Goal: Task Accomplishment & Management: Manage account settings

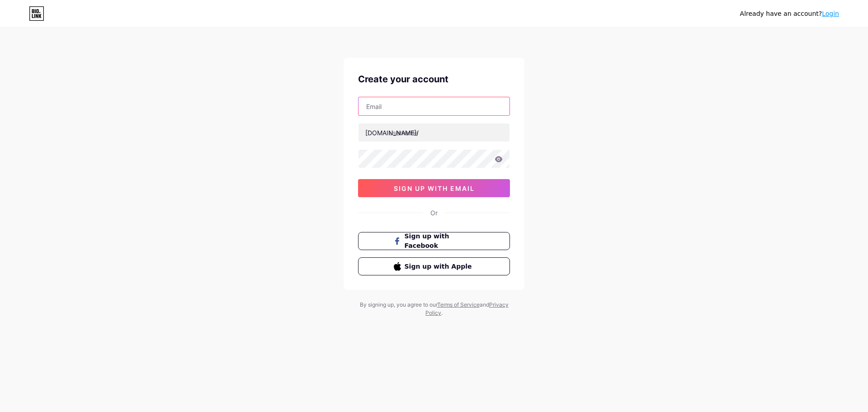
click at [427, 100] on input "text" at bounding box center [433, 106] width 151 height 18
click at [394, 139] on input "text" at bounding box center [433, 132] width 151 height 18
click at [413, 107] on input "text" at bounding box center [433, 106] width 151 height 18
type input "[EMAIL_ADDRESS][DOMAIN_NAME]"
click at [439, 186] on span "sign up with email" at bounding box center [434, 188] width 81 height 8
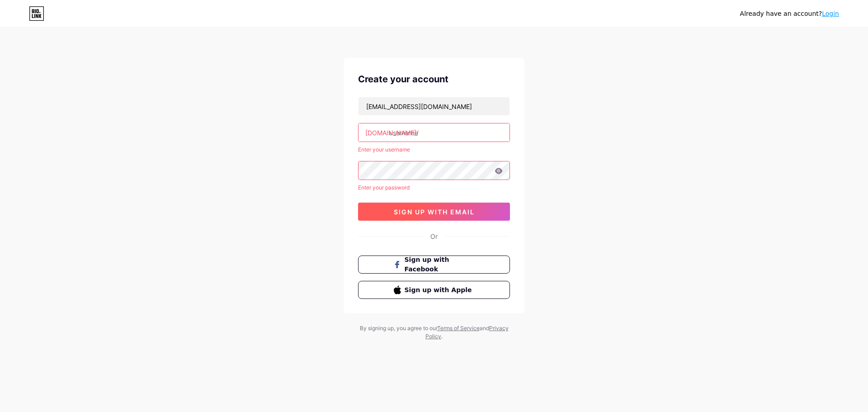
click at [430, 212] on span "sign up with email" at bounding box center [434, 212] width 81 height 8
click at [430, 211] on span "sign up with email" at bounding box center [434, 212] width 81 height 8
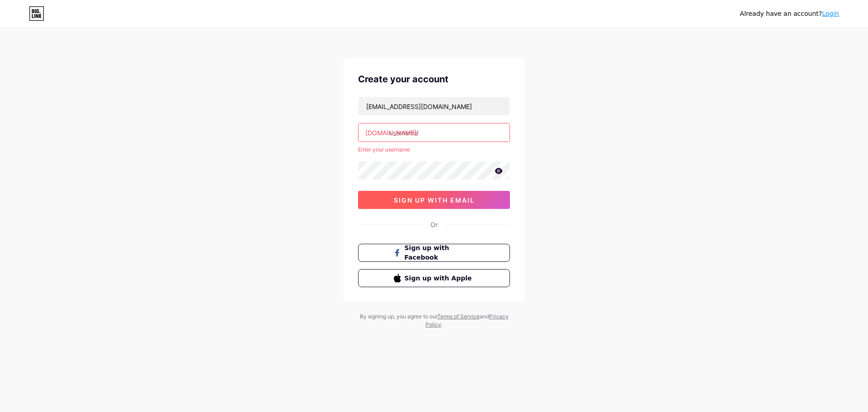
click at [450, 202] on span "sign up with email" at bounding box center [434, 200] width 81 height 8
click at [408, 136] on input "text" at bounding box center [433, 132] width 151 height 18
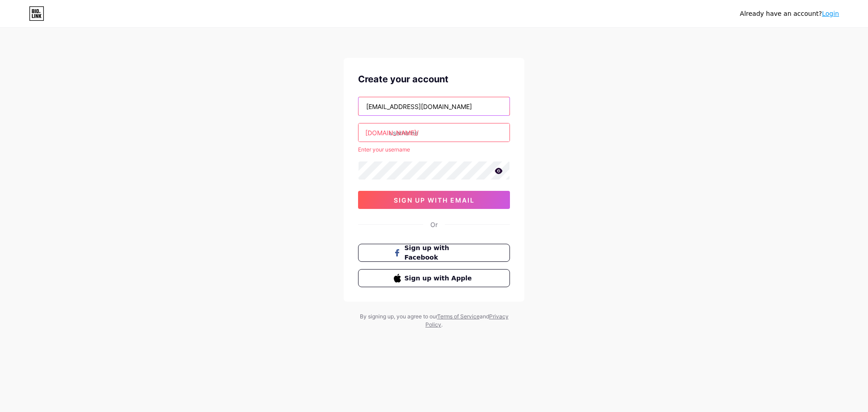
drag, startPoint x: 457, startPoint y: 106, endPoint x: 294, endPoint y: 116, distance: 163.8
click at [294, 116] on div "Already have an account? Login Create your account [EMAIL_ADDRESS][DOMAIN_NAME]…" at bounding box center [434, 178] width 868 height 357
click at [550, 107] on div "Already have an account? Login Create your account [EMAIL_ADDRESS][DOMAIN_NAME]…" at bounding box center [434, 178] width 868 height 357
click at [413, 137] on input "text" at bounding box center [433, 132] width 151 height 18
click at [425, 132] on input "text" at bounding box center [433, 132] width 151 height 18
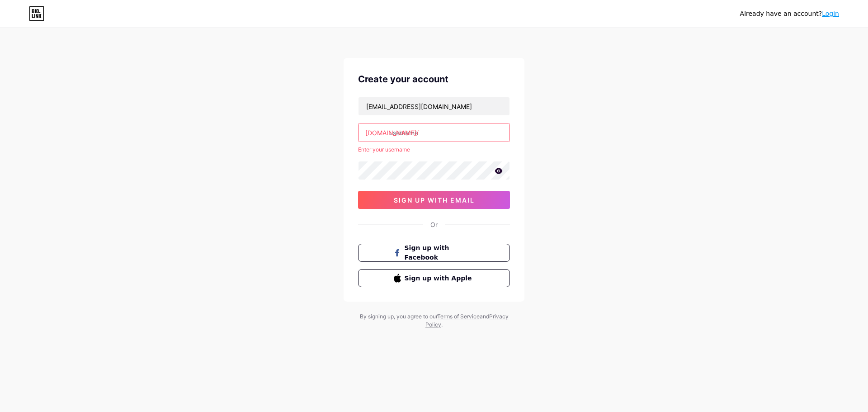
paste input "[DOMAIN_NAME]"
drag, startPoint x: 476, startPoint y: 134, endPoint x: 413, endPoint y: 139, distance: 63.0
click at [413, 139] on input "[DOMAIN_NAME]" at bounding box center [433, 132] width 151 height 18
type input "asasaat"
click at [455, 189] on div "[EMAIL_ADDRESS][DOMAIN_NAME] [DOMAIN_NAME]/ asasaat Enter your username 0cAFcWe…" at bounding box center [434, 153] width 152 height 112
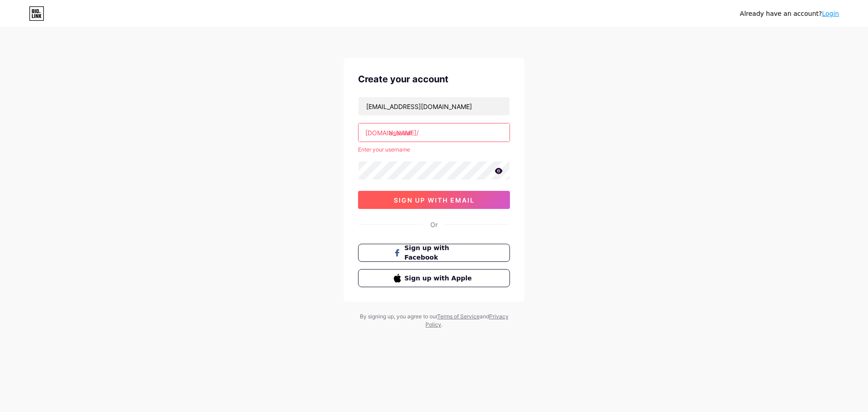
click at [455, 204] on button "sign up with email" at bounding box center [434, 200] width 152 height 18
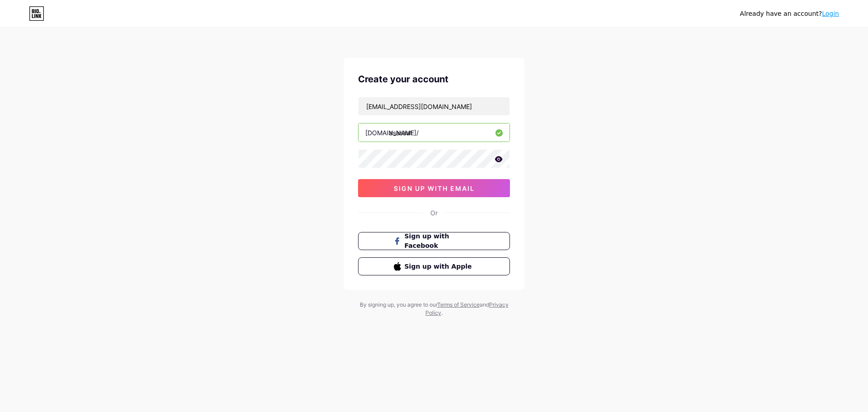
click at [830, 14] on link "Login" at bounding box center [829, 13] width 17 height 7
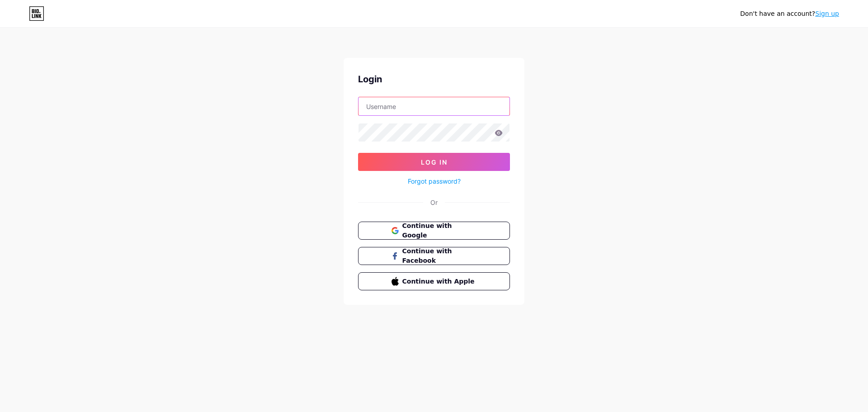
click at [420, 109] on input "text" at bounding box center [433, 106] width 151 height 18
type input "[EMAIL_ADDRESS][DOMAIN_NAME]"
click at [436, 158] on span "Log In" at bounding box center [434, 162] width 27 height 8
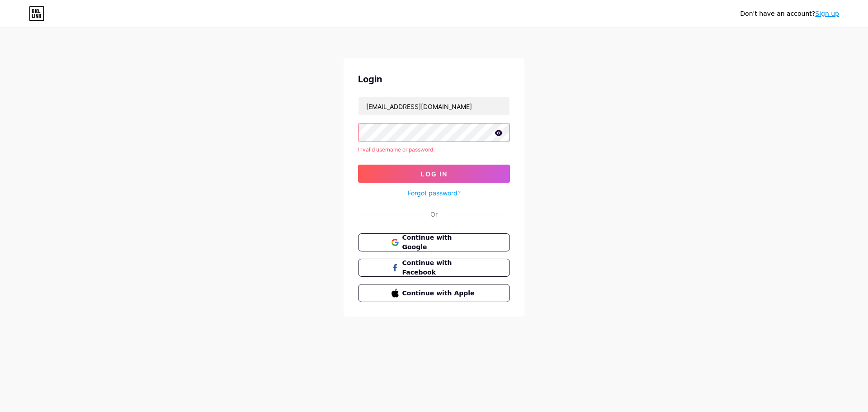
click at [499, 135] on icon at bounding box center [499, 133] width 8 height 6
click at [381, 105] on input "[EMAIL_ADDRESS][DOMAIN_NAME]" at bounding box center [433, 106] width 151 height 18
click at [429, 167] on button "Log In" at bounding box center [434, 173] width 152 height 18
